Goal: Task Accomplishment & Management: Manage account settings

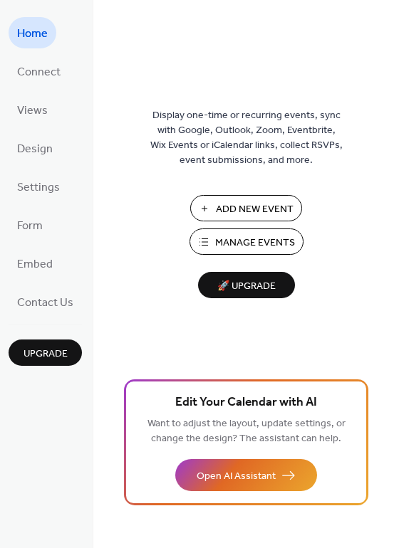
drag, startPoint x: 394, startPoint y: 88, endPoint x: 389, endPoint y: 108, distance: 21.1
click at [389, 108] on div "Display one-time or recurring events, sync with Google, Outlook, Zoom, Eventbri…" at bounding box center [245, 297] width 305 height 502
drag, startPoint x: 394, startPoint y: 103, endPoint x: 392, endPoint y: 116, distance: 12.9
click at [392, 116] on div "Display one-time or recurring events, sync with Google, Outlook, Zoom, Eventbri…" at bounding box center [245, 297] width 305 height 502
click at [349, 93] on div "Display one-time or recurring events, sync with Google, Outlook, Zoom, Eventbri…" at bounding box center [245, 297] width 305 height 502
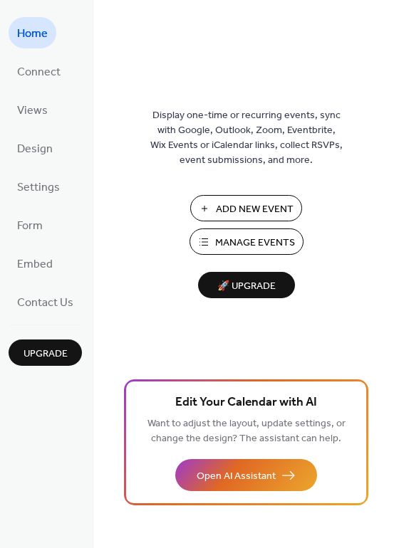
click at [234, 243] on span "Manage Events" at bounding box center [255, 243] width 80 height 15
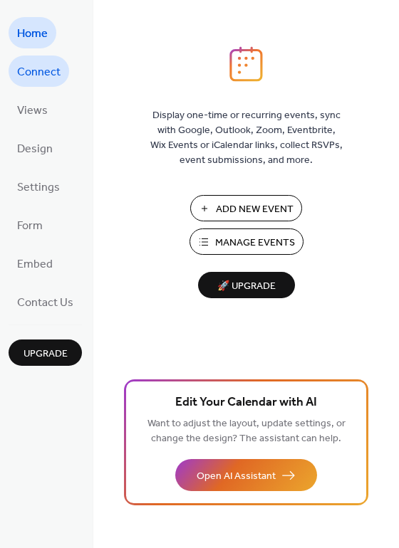
click at [48, 78] on span "Connect" at bounding box center [38, 72] width 43 height 23
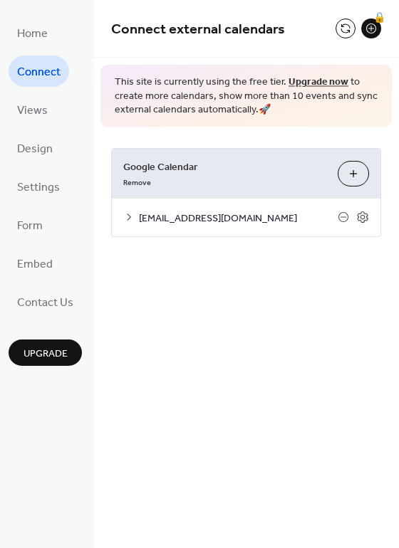
click at [230, 217] on span "[EMAIL_ADDRESS][DOMAIN_NAME]" at bounding box center [238, 218] width 199 height 15
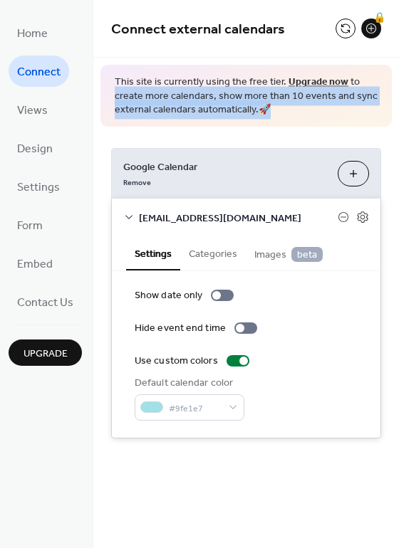
drag, startPoint x: 395, startPoint y: 73, endPoint x: 383, endPoint y: 120, distance: 48.5
click at [383, 120] on div "Connect external calendars 🔒 This site is currently using the free tier. Upgrad…" at bounding box center [245, 240] width 305 height 481
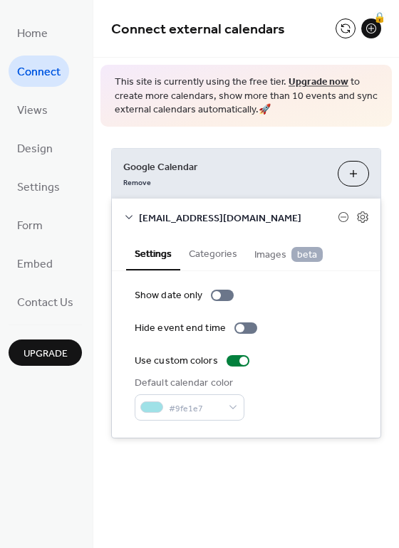
click at [300, 209] on div "[EMAIL_ADDRESS][DOMAIN_NAME]" at bounding box center [246, 218] width 268 height 38
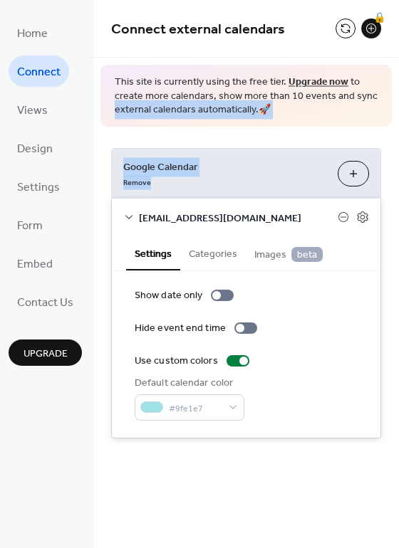
drag, startPoint x: 397, startPoint y: 98, endPoint x: 393, endPoint y: 140, distance: 42.2
click at [393, 140] on div "Connect external calendars 🔒 This site is currently using the free tier. Upgrad…" at bounding box center [245, 240] width 305 height 481
click at [313, 135] on div "Google Calendar Remove Choose Calendars info@daydreamzproject.org Settings Cate…" at bounding box center [245, 293] width 305 height 333
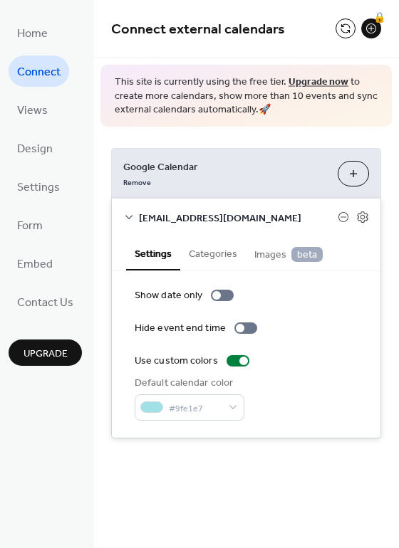
click at [159, 211] on span "[EMAIL_ADDRESS][DOMAIN_NAME]" at bounding box center [238, 218] width 199 height 15
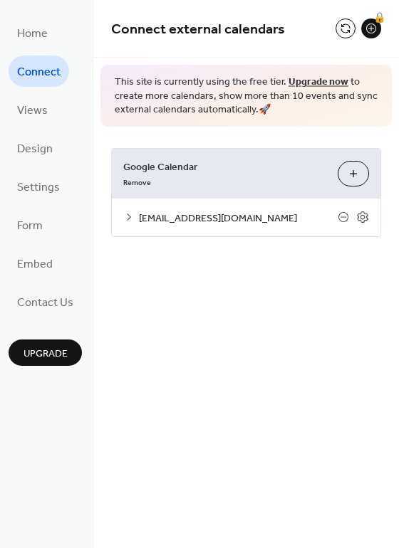
click at [238, 217] on span "[EMAIL_ADDRESS][DOMAIN_NAME]" at bounding box center [238, 218] width 199 height 15
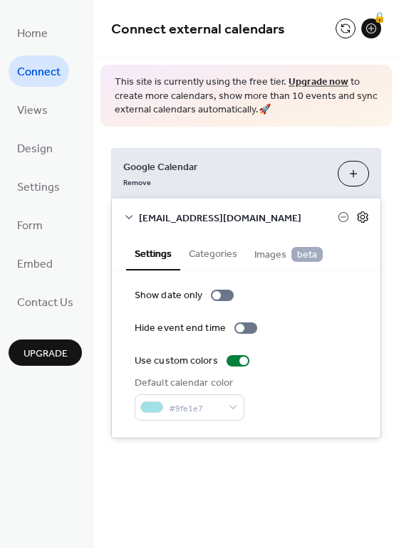
click at [362, 219] on icon at bounding box center [362, 217] width 5 height 5
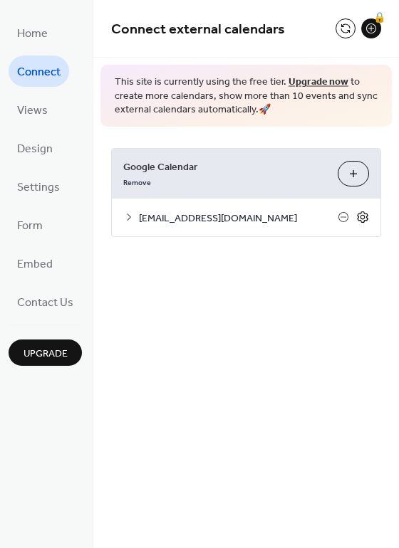
click at [362, 215] on icon at bounding box center [362, 217] width 5 height 5
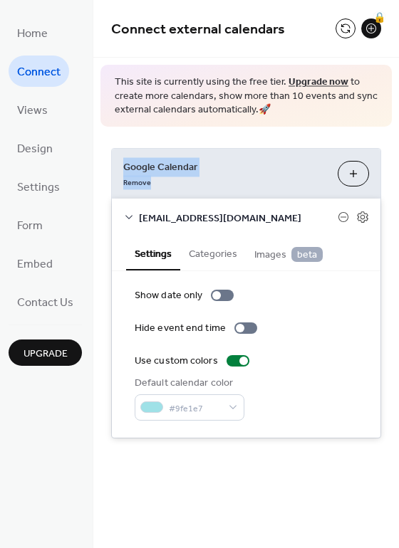
drag, startPoint x: 394, startPoint y: 110, endPoint x: 392, endPoint y: 177, distance: 67.0
click at [392, 177] on div "Connect external calendars 🔒 This site is currently using the free tier. Upgrad…" at bounding box center [245, 240] width 305 height 481
click at [289, 402] on div "Default calendar color #9fe1e7" at bounding box center [246, 398] width 223 height 45
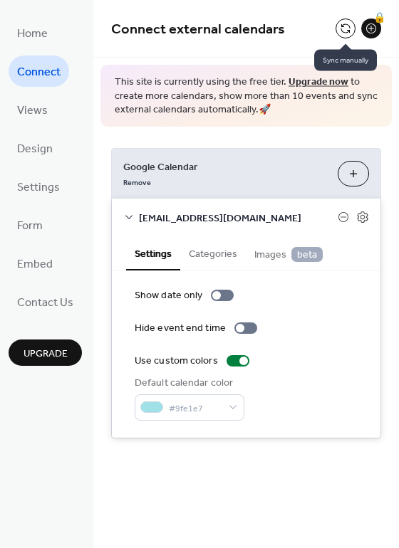
click at [343, 32] on button at bounding box center [345, 29] width 20 height 20
click at [345, 26] on button at bounding box center [345, 29] width 20 height 20
drag, startPoint x: 395, startPoint y: 49, endPoint x: 397, endPoint y: 22, distance: 27.1
click at [397, 22] on div "Connect external calendars 🔒" at bounding box center [245, 29] width 305 height 58
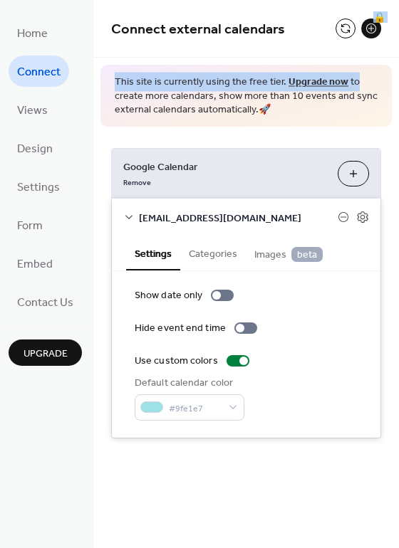
drag, startPoint x: 398, startPoint y: 23, endPoint x: 397, endPoint y: 78, distance: 54.1
click at [397, 78] on div "Connect external calendars 🔒 This site is currently using the free tier. Upgrad…" at bounding box center [245, 240] width 305 height 481
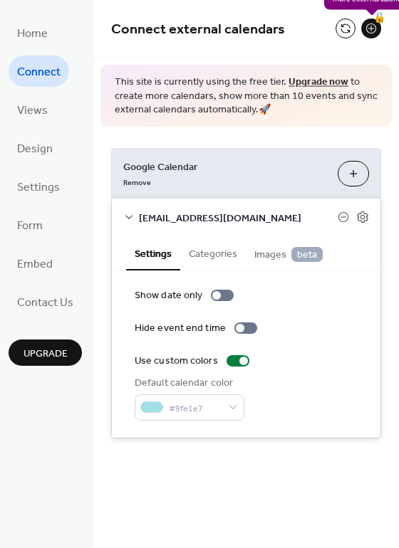
click at [370, 25] on div "🔒" at bounding box center [371, 29] width 20 height 20
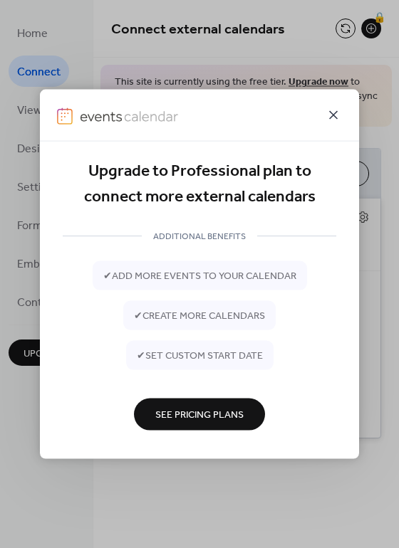
click at [333, 112] on icon at bounding box center [333, 115] width 17 height 17
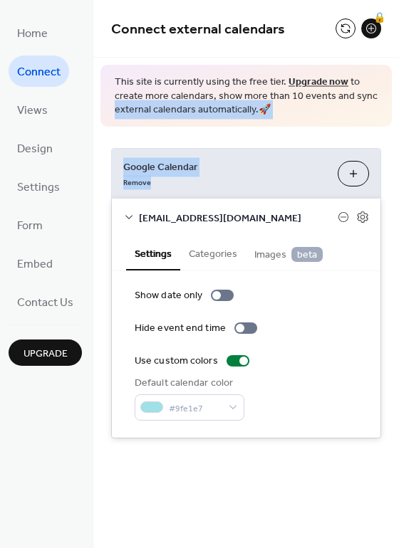
drag, startPoint x: 393, startPoint y: 89, endPoint x: 393, endPoint y: 124, distance: 34.9
click at [393, 124] on div "Connect external calendars 🔒 This site is currently using the free tier. Upgrad…" at bounding box center [245, 240] width 305 height 481
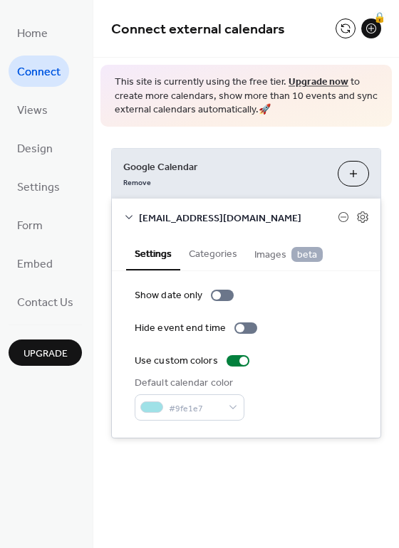
click at [351, 41] on div "Connect external calendars 🔒" at bounding box center [245, 29] width 305 height 58
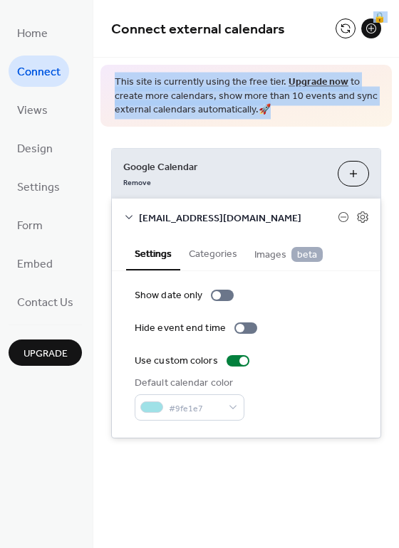
drag, startPoint x: 395, startPoint y: 48, endPoint x: 397, endPoint y: 120, distance: 72.6
click at [397, 120] on div "Connect external calendars 🔒 This site is currently using the free tier. Upgrad…" at bounding box center [245, 240] width 305 height 481
click at [209, 249] on button "Categories" at bounding box center [213, 252] width 66 height 33
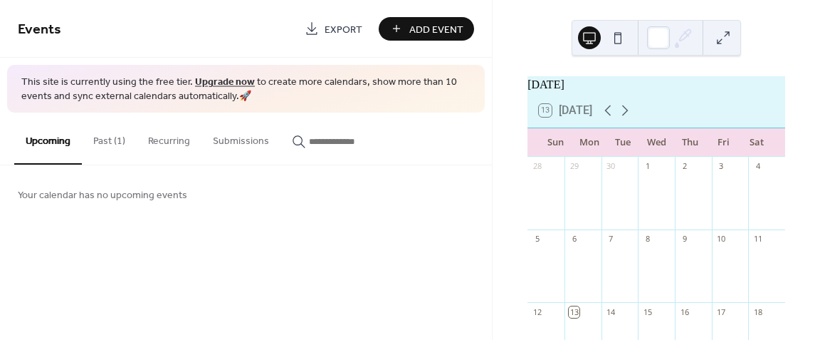
click at [178, 142] on button "Recurring" at bounding box center [169, 137] width 65 height 51
click at [214, 143] on button "Submissions" at bounding box center [240, 137] width 79 height 51
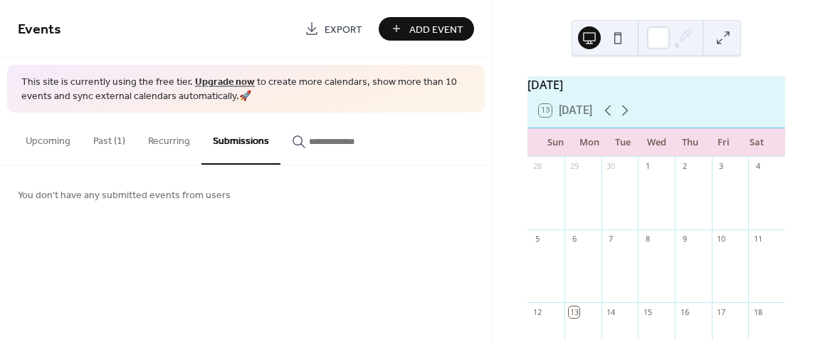
click at [104, 141] on button "Past (1)" at bounding box center [109, 137] width 55 height 51
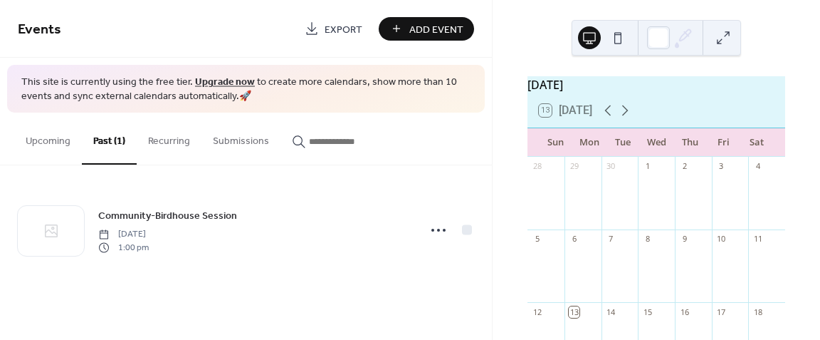
click at [594, 36] on button at bounding box center [589, 37] width 23 height 23
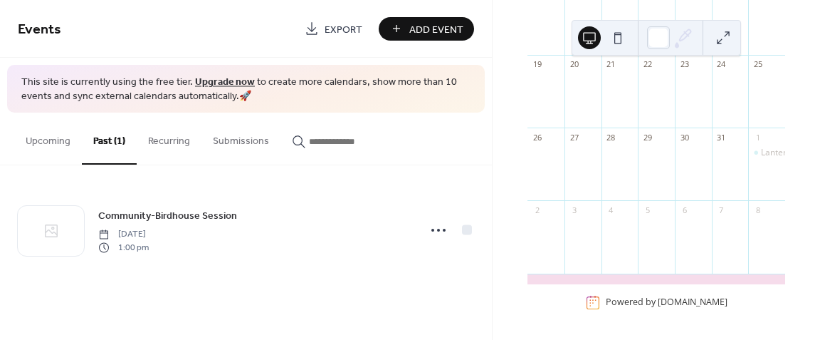
scroll to position [323, 0]
click at [32, 145] on button "Upcoming" at bounding box center [48, 137] width 68 height 51
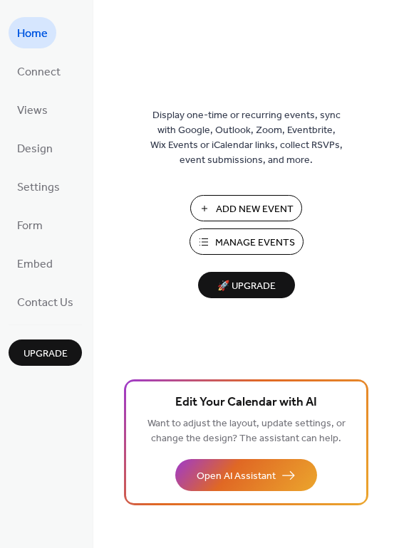
click at [80, 100] on ul "Home Connect Views Design Settings Form Embed Contact Us" at bounding box center [45, 167] width 73 height 300
click at [48, 74] on span "Connect" at bounding box center [38, 72] width 43 height 23
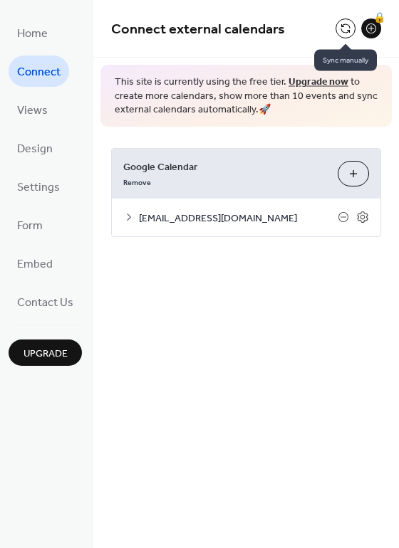
click at [345, 29] on button at bounding box center [345, 29] width 20 height 20
